Goal: Transaction & Acquisition: Purchase product/service

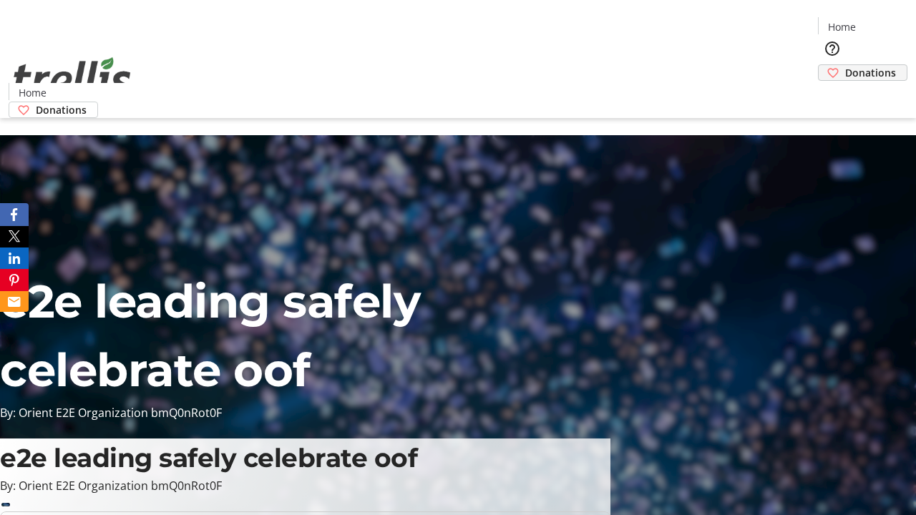
click at [846, 65] on span "Donations" at bounding box center [871, 72] width 51 height 15
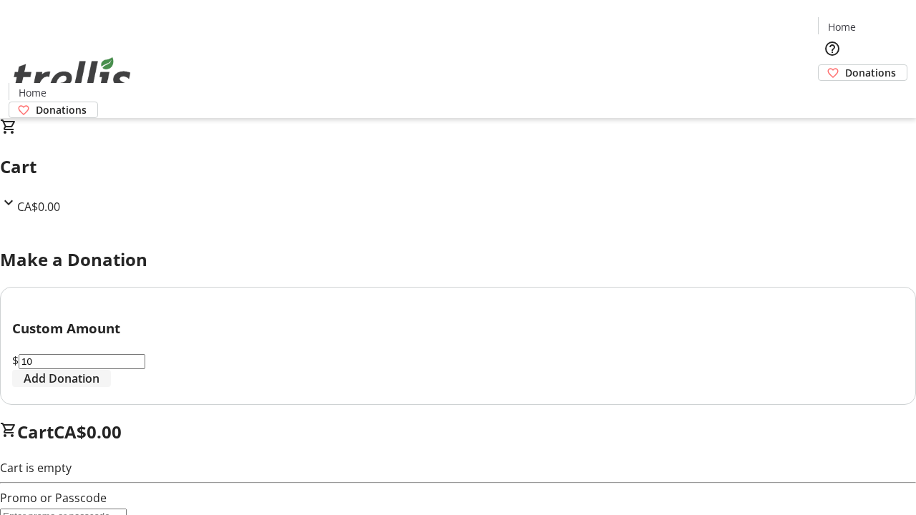
click at [100, 387] on span "Add Donation" at bounding box center [62, 378] width 76 height 17
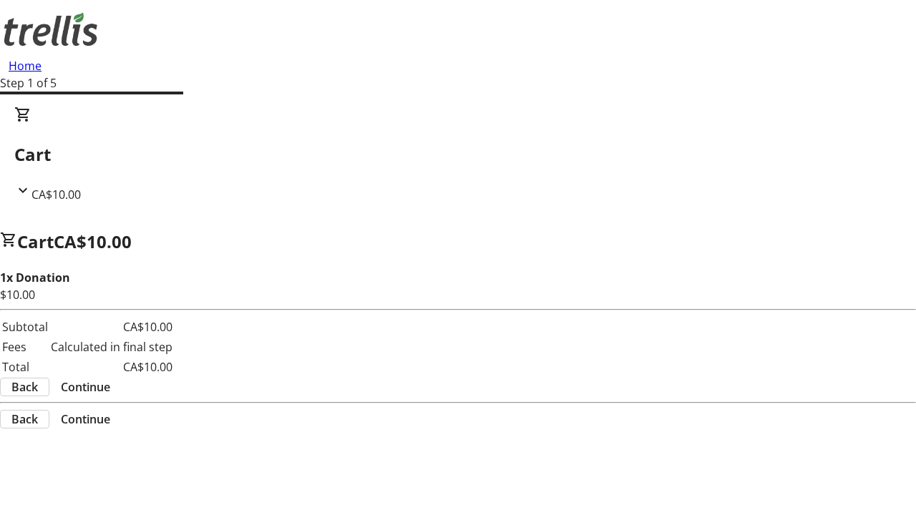
select select "CA"
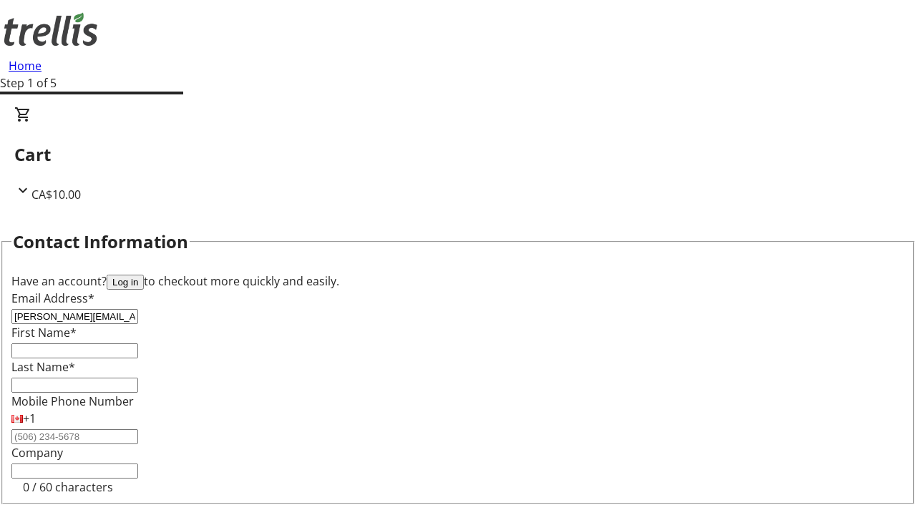
type input "[PERSON_NAME][EMAIL_ADDRESS][PERSON_NAME][DOMAIN_NAME]"
type input "[PERSON_NAME]"
type input "[STREET_ADDRESS][PERSON_NAME]"
type input "Kelowna"
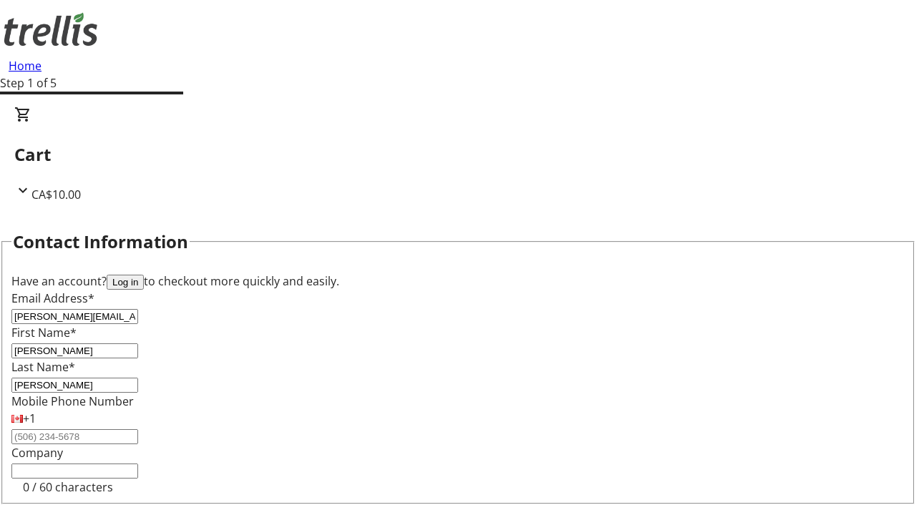
select select "BC"
type input "Kelowna"
type input "V1Y 0C2"
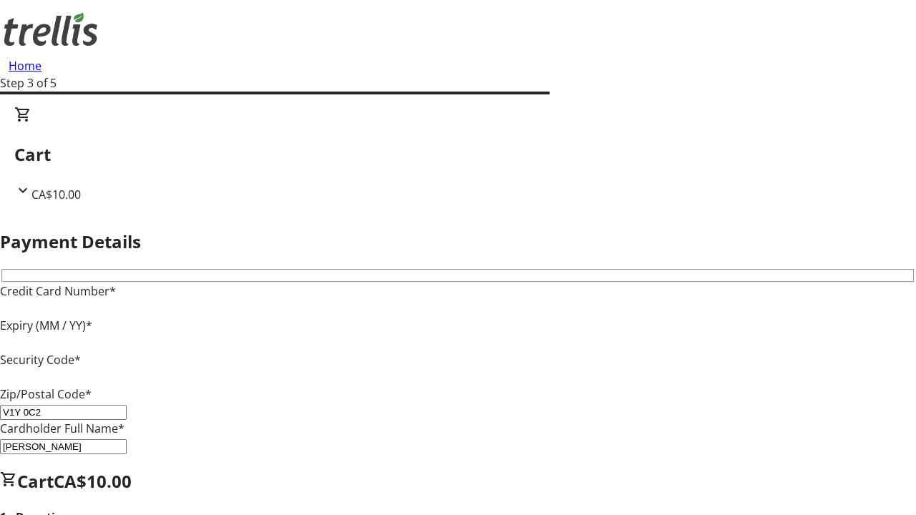
type input "V1Y 0C2"
